Goal: Task Accomplishment & Management: Use online tool/utility

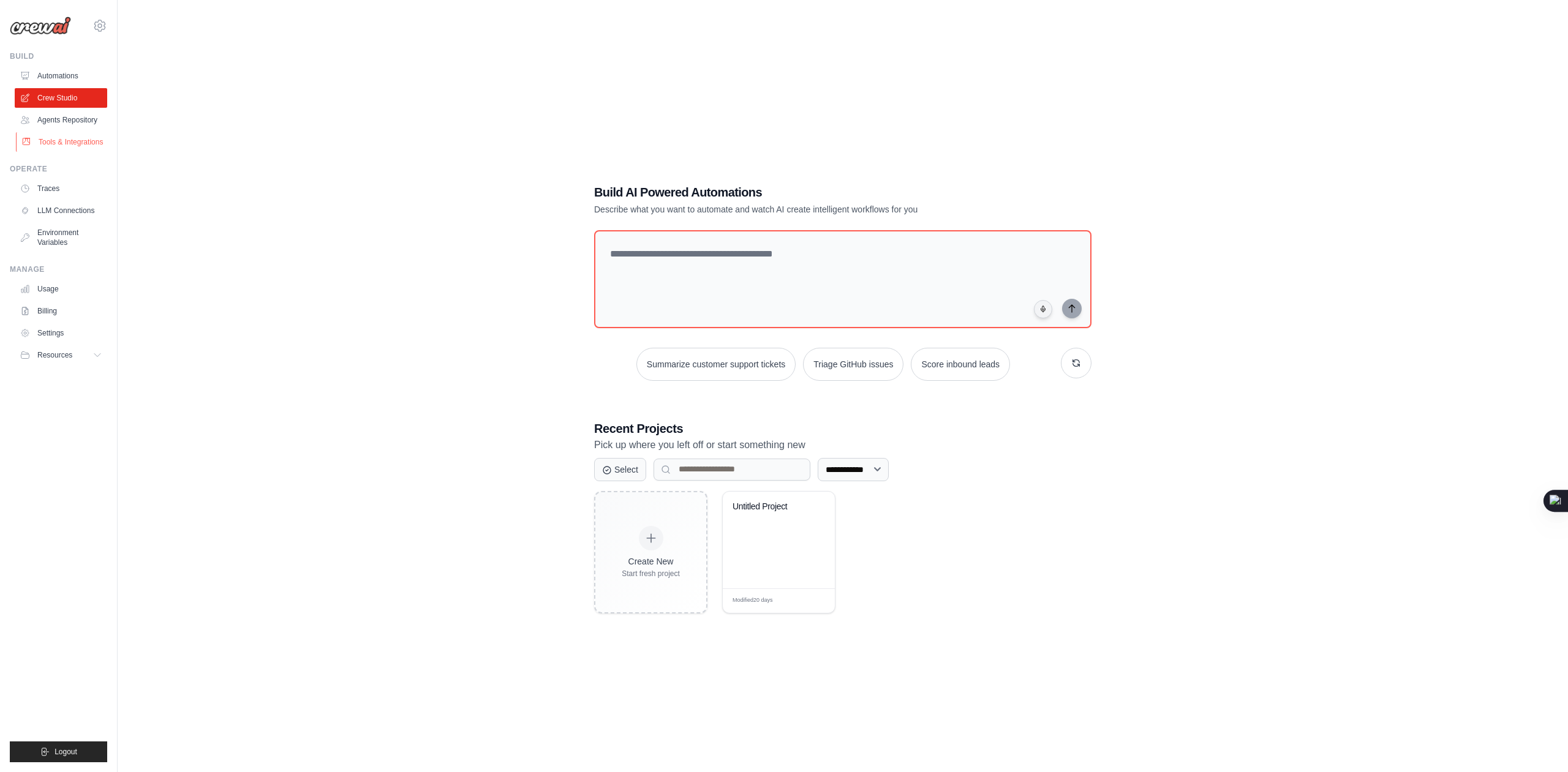
click at [83, 132] on link "Tools & Integrations" at bounding box center [62, 142] width 92 height 20
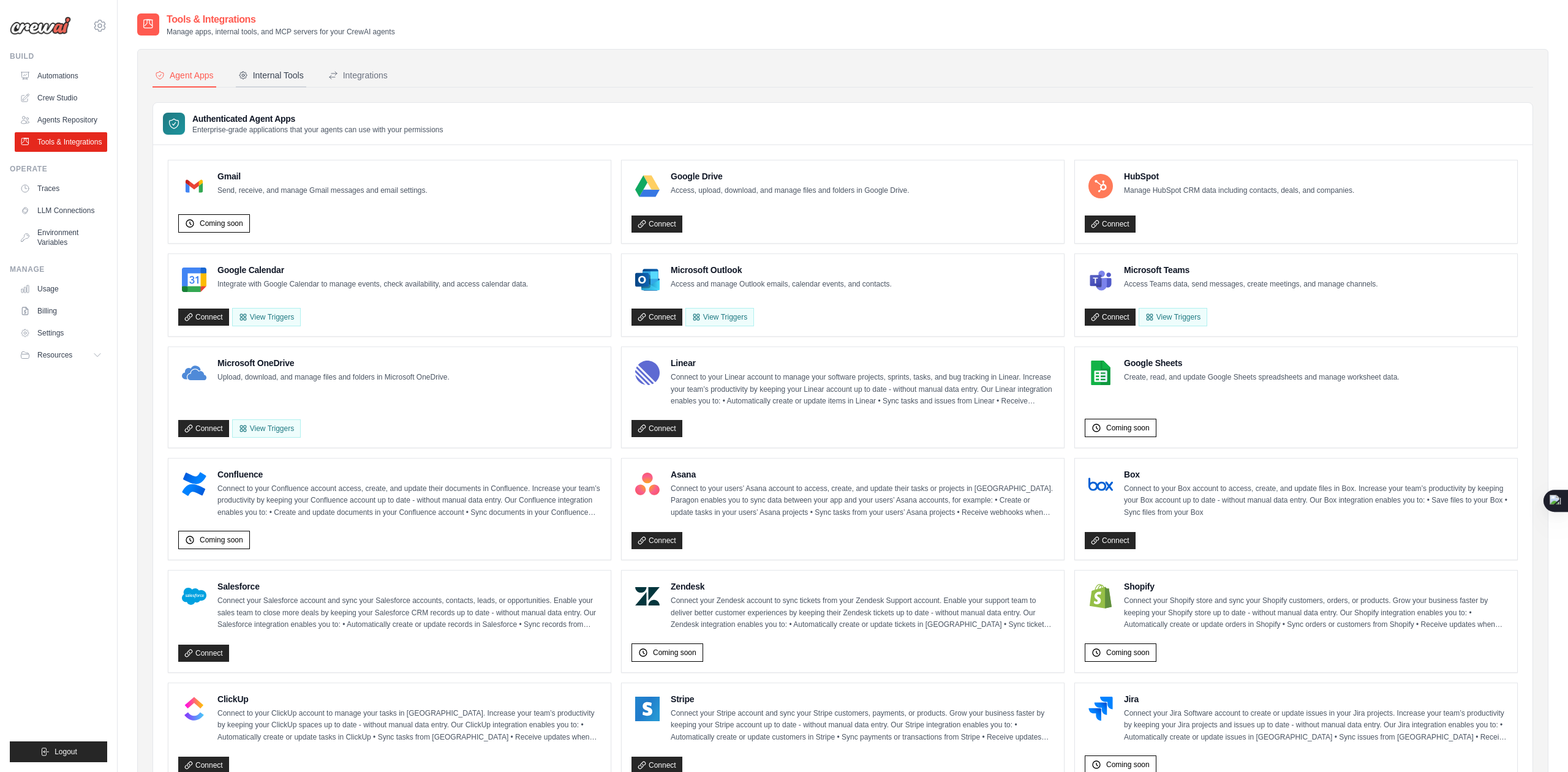
click at [299, 72] on div "Internal Tools" at bounding box center [271, 75] width 65 height 12
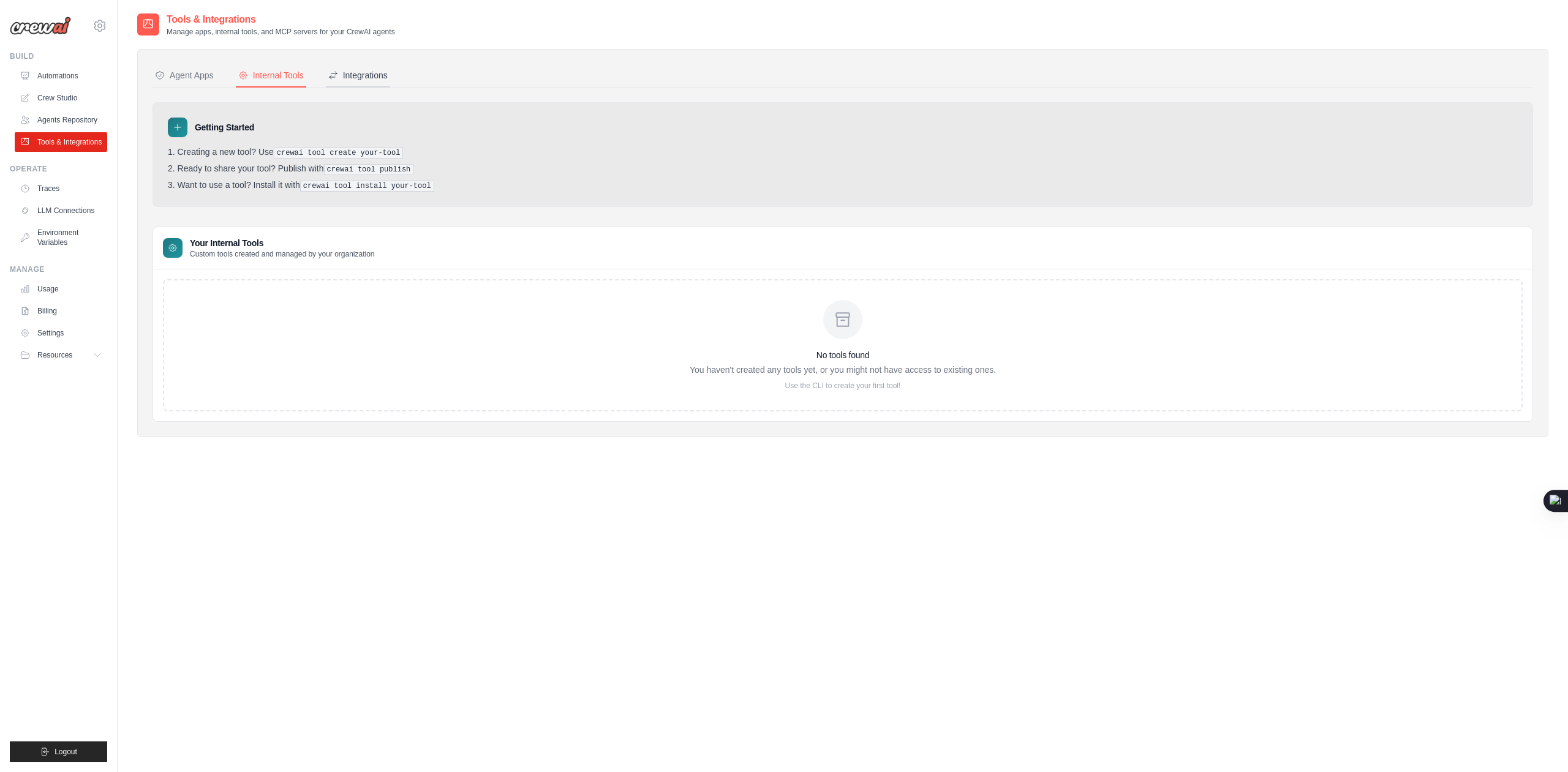
click at [373, 72] on div "Integrations" at bounding box center [358, 75] width 59 height 12
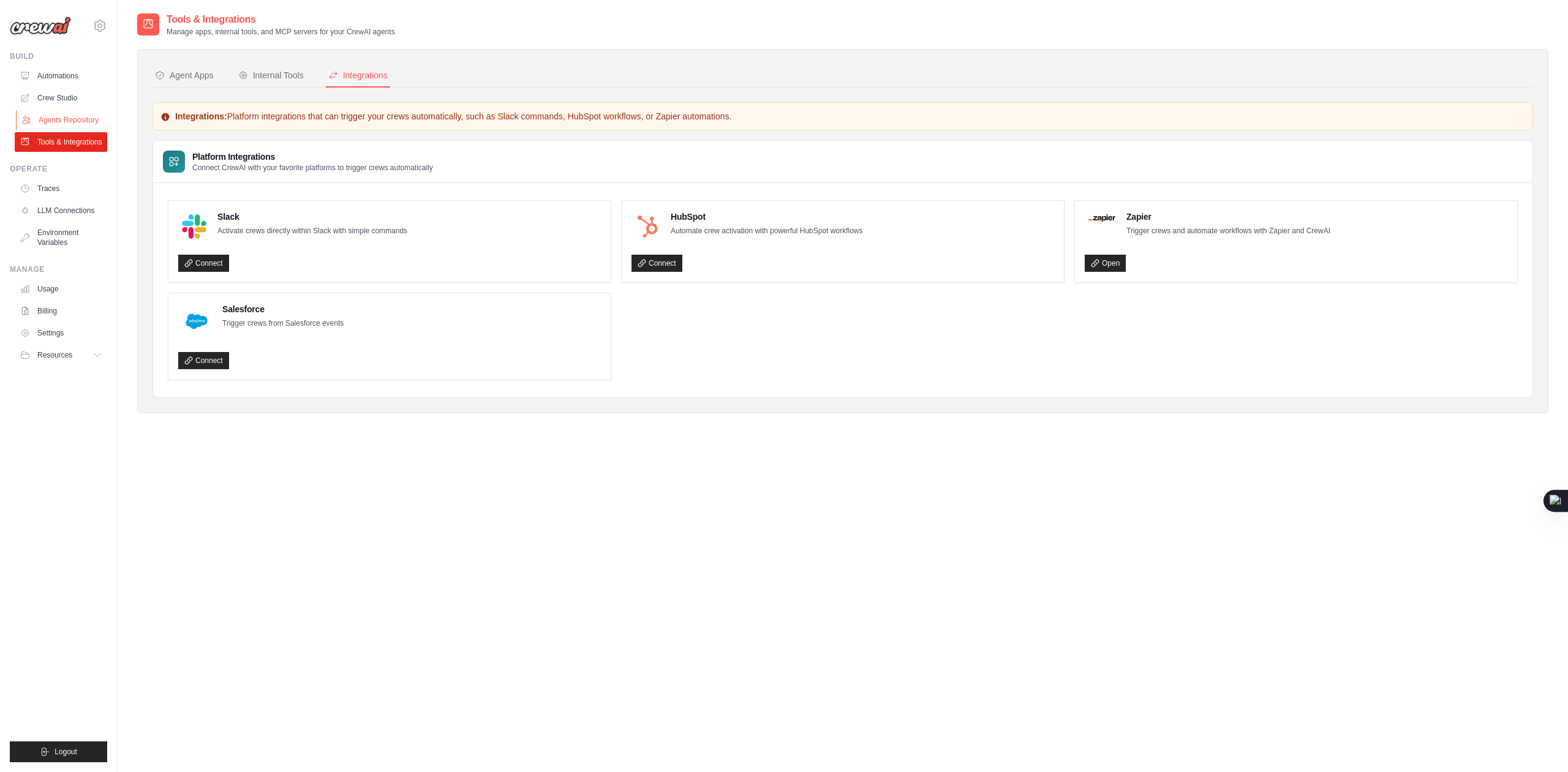
click at [70, 126] on link "Agents Repository" at bounding box center [62, 120] width 92 height 20
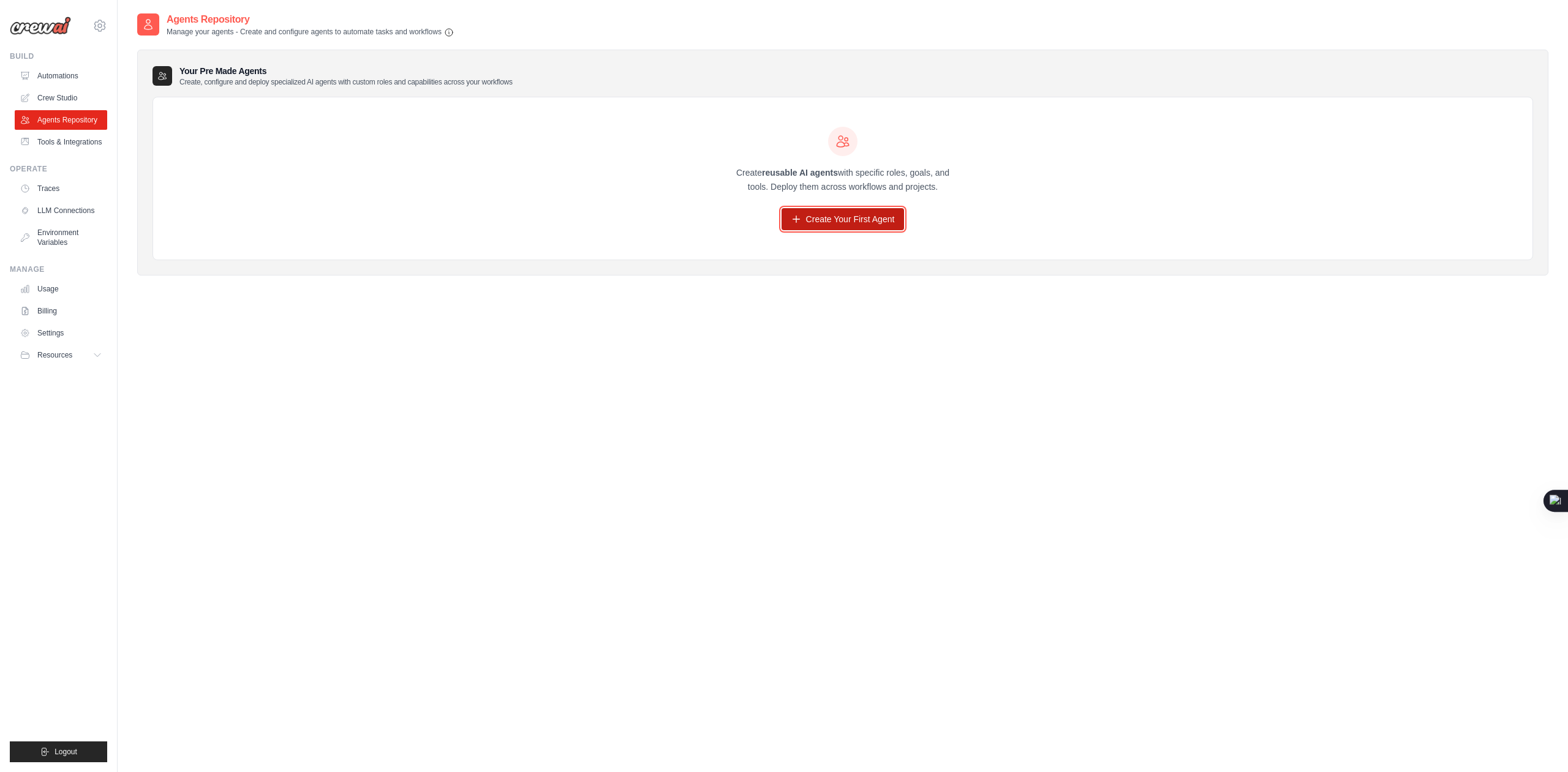
click at [815, 227] on link "Create Your First Agent" at bounding box center [843, 219] width 123 height 22
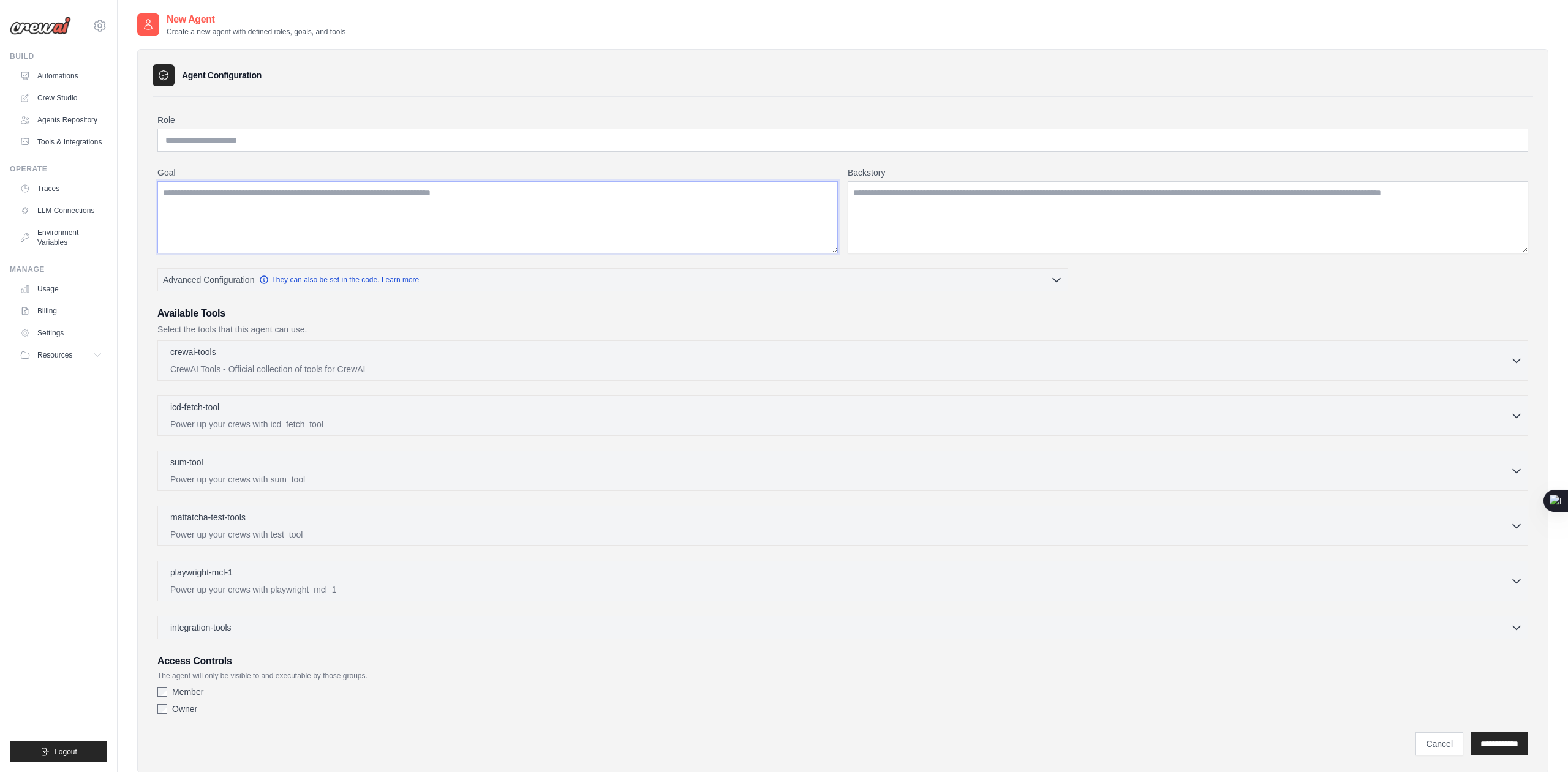
click at [610, 228] on textarea "Goal" at bounding box center [498, 217] width 681 height 72
